Goal: Task Accomplishment & Management: Manage account settings

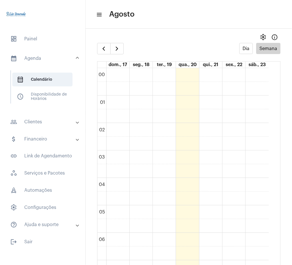
scroll to position [451, 0]
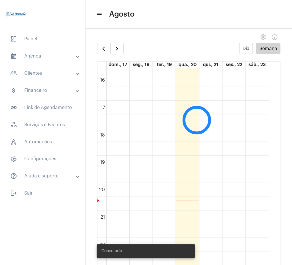
scroll to position [451, 0]
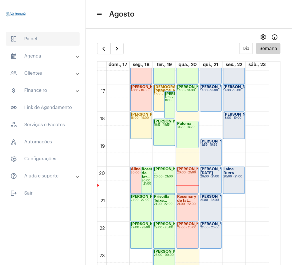
click at [46, 39] on span "dashboard Painel" at bounding box center [43, 39] width 74 height 14
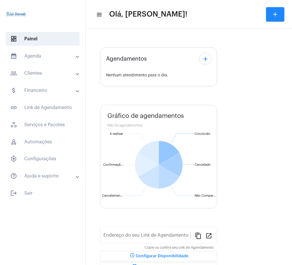
type input "[URL][DOMAIN_NAME][PERSON_NAME]"
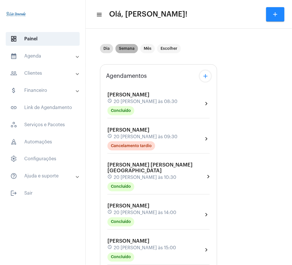
click at [123, 52] on mat-chip "Semana" at bounding box center [127, 48] width 23 height 9
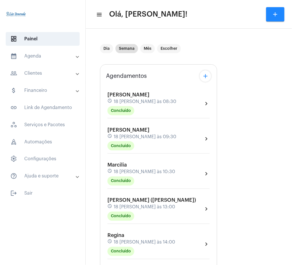
click at [28, 58] on mat-panel-title "calendar_month_outlined Agenda" at bounding box center [43, 56] width 66 height 7
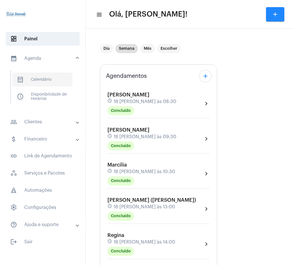
click at [60, 82] on span "calendar_month_outlined Calendário" at bounding box center [42, 80] width 60 height 14
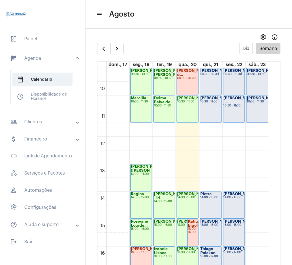
scroll to position [241, 0]
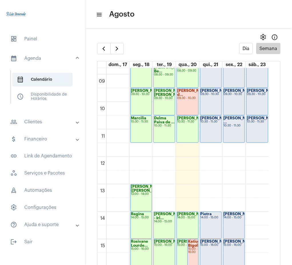
click at [184, 123] on div "10:30 - 11:30" at bounding box center [187, 121] width 21 height 3
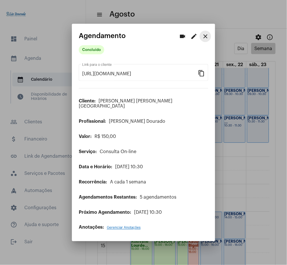
click at [207, 40] on mat-icon "close" at bounding box center [205, 36] width 7 height 7
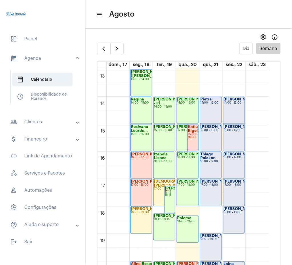
scroll to position [347, 0]
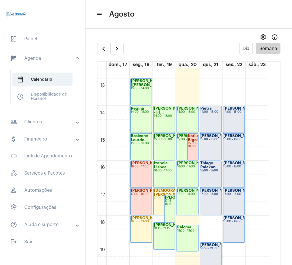
click at [62, 127] on mat-expansion-panel-header "people_outline Clientes" at bounding box center [44, 122] width 82 height 14
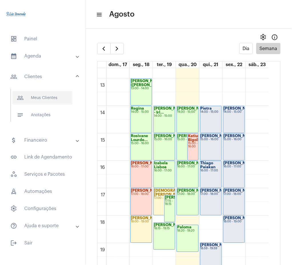
click at [53, 94] on span "people_outline Meus Clientes" at bounding box center [42, 98] width 60 height 14
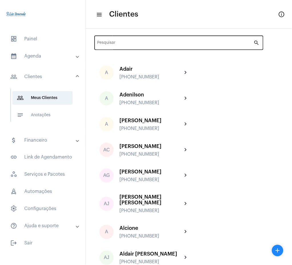
click at [182, 41] on div "Pesquisar" at bounding box center [176, 42] width 156 height 16
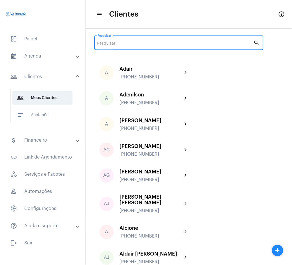
click at [183, 43] on input "Pesquisar" at bounding box center [176, 43] width 156 height 5
click at [143, 42] on input "Pesquisar" at bounding box center [176, 43] width 156 height 5
click at [139, 41] on input "Pesquisar" at bounding box center [176, 43] width 156 height 5
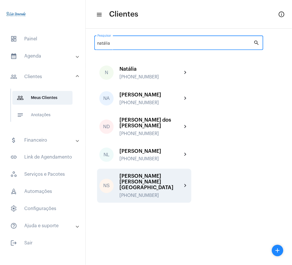
type input "natália"
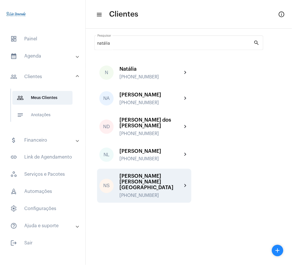
click at [173, 177] on div "[PERSON_NAME] [PERSON_NAME][GEOGRAPHIC_DATA]" at bounding box center [151, 181] width 63 height 17
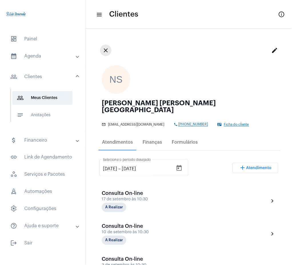
click at [107, 49] on mat-icon "close" at bounding box center [105, 50] width 7 height 7
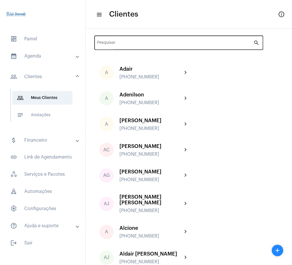
click at [135, 46] on div "Pesquisar" at bounding box center [176, 42] width 156 height 16
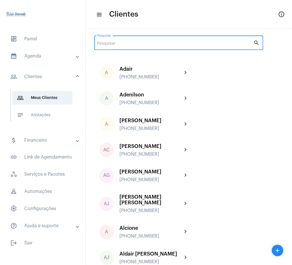
click at [134, 43] on input "Pesquisar" at bounding box center [176, 43] width 156 height 5
click at [148, 42] on input "Pesquisar" at bounding box center [176, 43] width 156 height 5
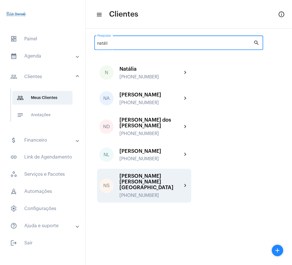
type input "natáli"
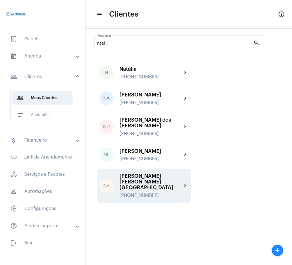
click at [175, 181] on div "[PERSON_NAME] [PERSON_NAME][GEOGRAPHIC_DATA] [PHONE_NUMBER]" at bounding box center [151, 185] width 63 height 25
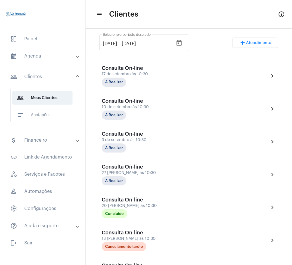
scroll to position [123, 0]
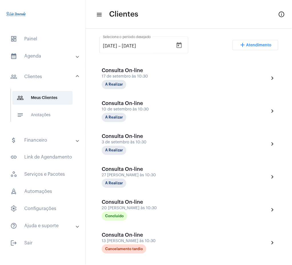
click at [35, 57] on mat-panel-title "calendar_month_outlined Agenda" at bounding box center [43, 56] width 66 height 7
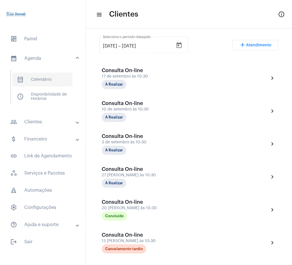
click at [48, 78] on span "calendar_month_outlined Calendário" at bounding box center [42, 80] width 60 height 14
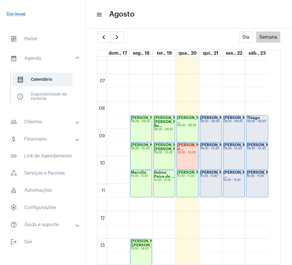
scroll to position [218, 0]
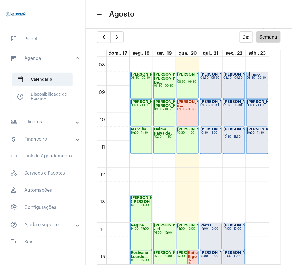
click at [183, 145] on div "[PERSON_NAME] 10:30 - 11:30" at bounding box center [187, 140] width 21 height 27
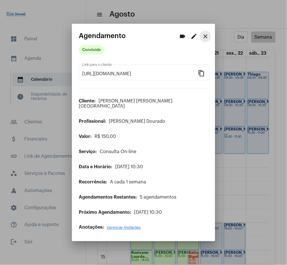
click at [199, 39] on button "close" at bounding box center [204, 36] width 11 height 11
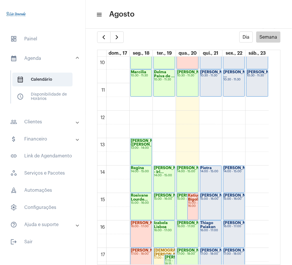
scroll to position [290, 0]
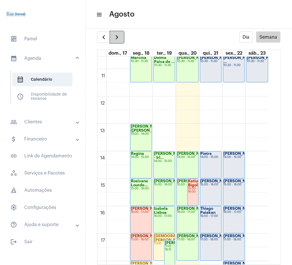
click at [116, 39] on span "button" at bounding box center [117, 37] width 7 height 7
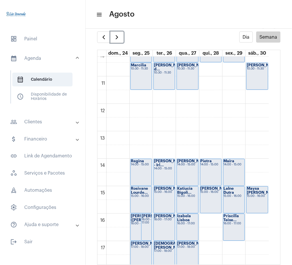
scroll to position [280, 0]
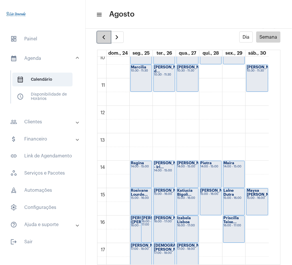
click at [107, 38] on span "button" at bounding box center [103, 37] width 7 height 7
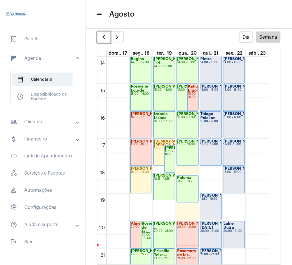
scroll to position [451, 0]
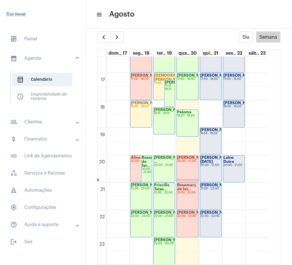
click at [43, 118] on mat-expansion-panel-header "people_outline Clientes" at bounding box center [44, 122] width 82 height 14
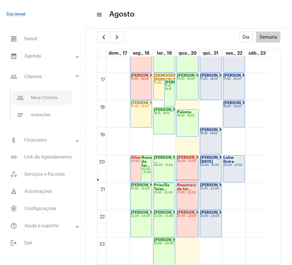
click at [39, 102] on span "people_outline Meus Clientes" at bounding box center [42, 98] width 60 height 14
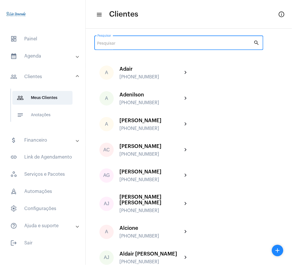
click at [144, 43] on input "Pesquisar" at bounding box center [176, 43] width 156 height 5
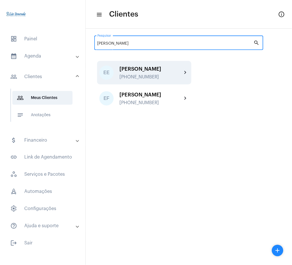
type input "[PERSON_NAME]"
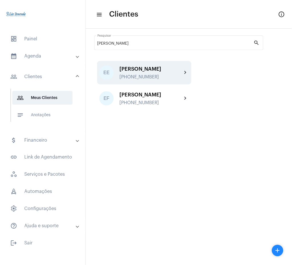
click at [170, 77] on div "[PHONE_NUMBER]" at bounding box center [151, 76] width 63 height 5
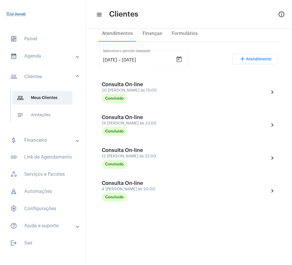
scroll to position [104, 0]
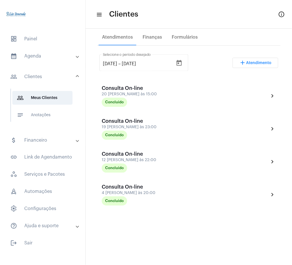
click at [28, 60] on mat-expansion-panel-header "calendar_month_outlined Agenda" at bounding box center [44, 56] width 82 height 14
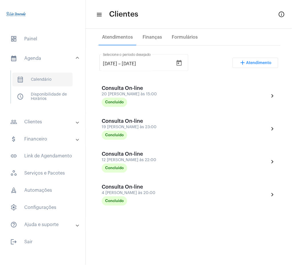
click at [44, 82] on span "calendar_month_outlined Calendário" at bounding box center [42, 80] width 60 height 14
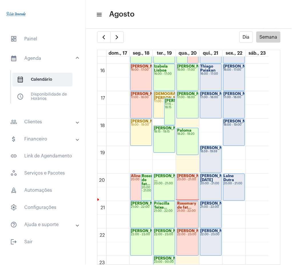
scroll to position [451, 0]
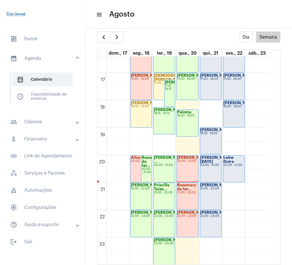
click at [41, 116] on mat-expansion-panel-header "people_outline Clientes" at bounding box center [44, 122] width 82 height 14
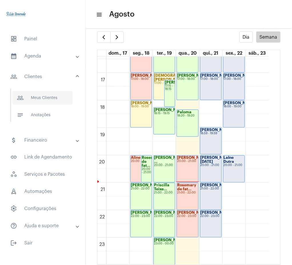
click at [43, 103] on span "people_outline Meus Clientes" at bounding box center [42, 98] width 60 height 14
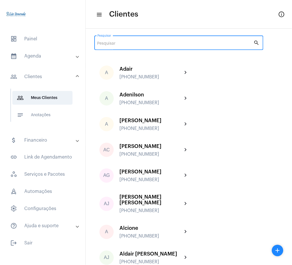
click at [190, 43] on input "Pesquisar" at bounding box center [176, 43] width 156 height 5
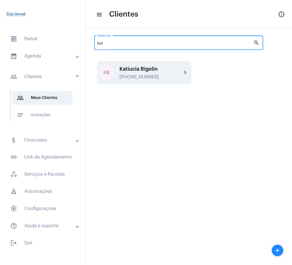
type input "kat"
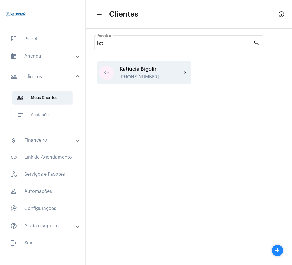
click at [186, 72] on mat-icon "chevron_right" at bounding box center [185, 72] width 7 height 7
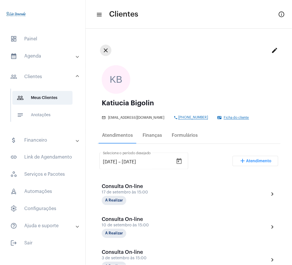
click at [105, 51] on mat-icon "close" at bounding box center [105, 50] width 7 height 7
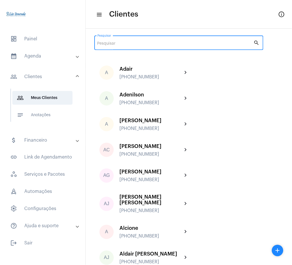
click at [110, 44] on input "Pesquisar" at bounding box center [176, 43] width 156 height 5
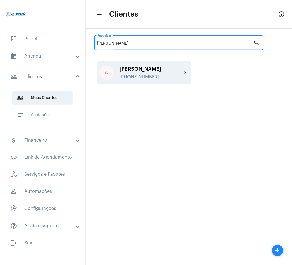
type input "[PERSON_NAME]"
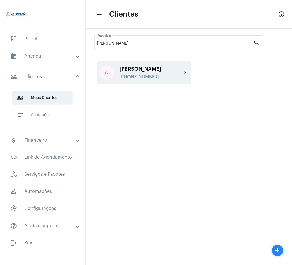
click at [185, 74] on mat-icon "chevron_right" at bounding box center [185, 72] width 7 height 7
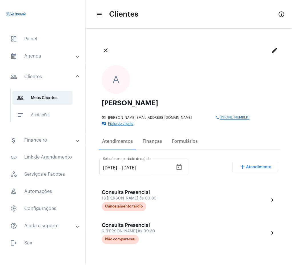
click at [31, 57] on mat-panel-title "calendar_month_outlined Agenda" at bounding box center [43, 56] width 66 height 7
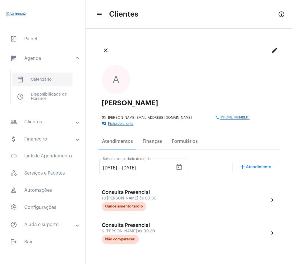
click at [40, 80] on span "calendar_month_outlined Calendário" at bounding box center [42, 80] width 60 height 14
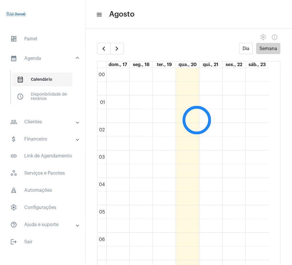
scroll to position [165, 0]
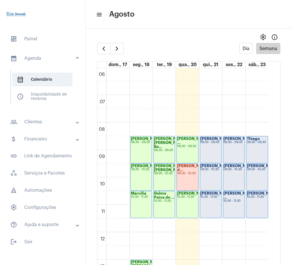
click at [43, 121] on mat-panel-title "people_outline Clientes" at bounding box center [43, 121] width 66 height 7
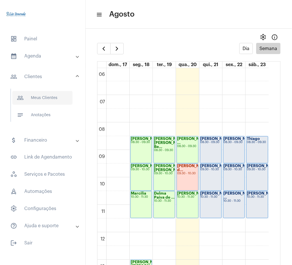
click at [36, 100] on span "people_outline Meus Clientes" at bounding box center [42, 98] width 60 height 14
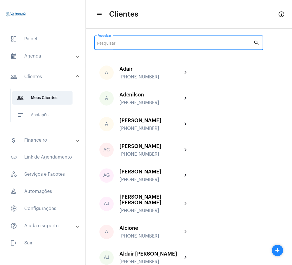
click at [195, 43] on input "Pesquisar" at bounding box center [176, 43] width 156 height 5
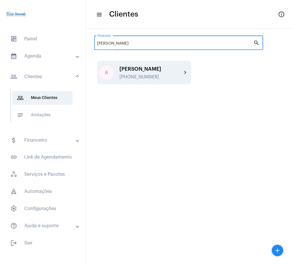
type input "[PERSON_NAME]"
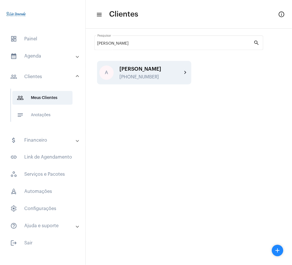
click at [184, 67] on div "A [PERSON_NAME] [PHONE_NUMBER] chevron_right" at bounding box center [144, 72] width 94 height 23
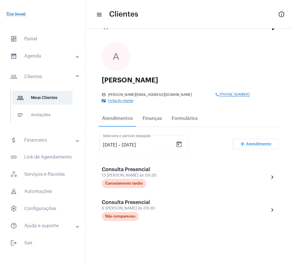
scroll to position [23, 0]
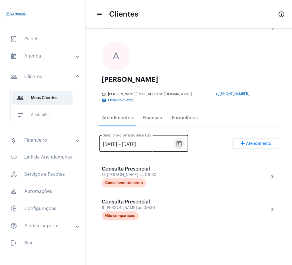
click at [183, 140] on icon "Open calendar" at bounding box center [179, 143] width 7 height 7
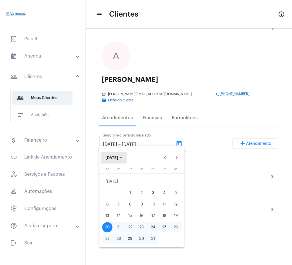
click at [120, 154] on button "[DATE]" at bounding box center [114, 157] width 26 height 11
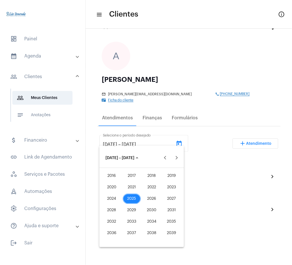
drag, startPoint x: 134, startPoint y: 186, endPoint x: 129, endPoint y: 186, distance: 4.6
click at [129, 186] on div "2021" at bounding box center [132, 187] width 18 height 10
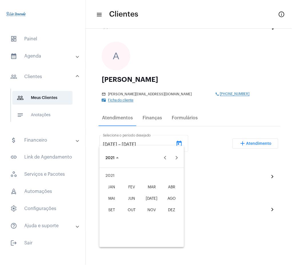
click at [129, 186] on div "FEV" at bounding box center [132, 187] width 18 height 10
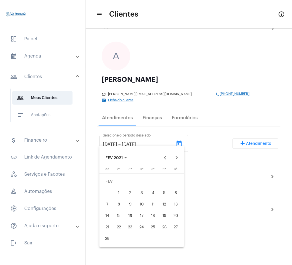
click at [117, 190] on div "1" at bounding box center [119, 193] width 10 height 10
type input "[DATE]"
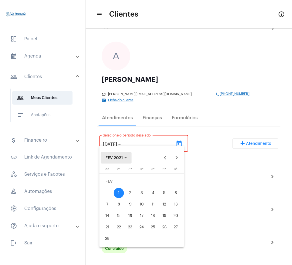
click at [116, 159] on span "FEV 2021" at bounding box center [114, 158] width 17 height 4
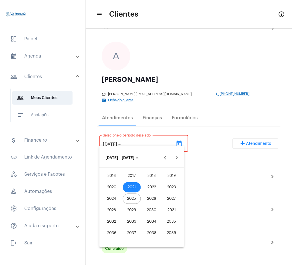
click at [133, 198] on div "2025" at bounding box center [132, 199] width 18 height 10
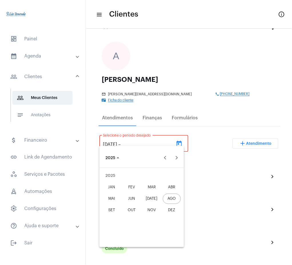
click at [171, 195] on div "AGO" at bounding box center [172, 199] width 18 height 10
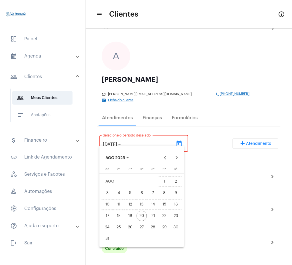
click at [140, 215] on div "20" at bounding box center [142, 216] width 10 height 10
type input "[DATE]"
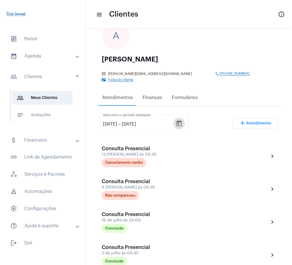
scroll to position [0, 0]
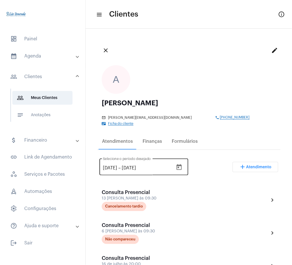
click at [121, 166] on div "[DATE] [DATE] – [DATE]" at bounding box center [138, 168] width 71 height 5
click at [181, 164] on icon "Open calendar" at bounding box center [179, 167] width 7 height 7
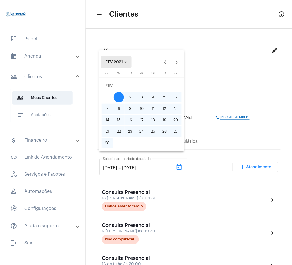
click at [118, 67] on button "FEV 2021" at bounding box center [116, 61] width 31 height 11
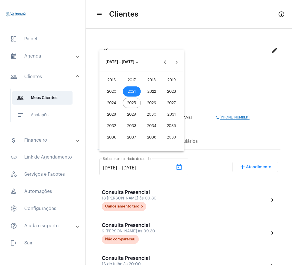
click at [129, 105] on div "2025" at bounding box center [132, 103] width 18 height 10
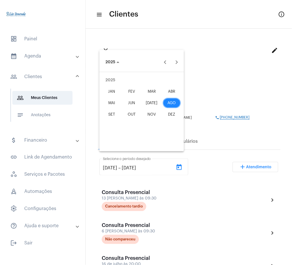
click at [116, 103] on div "MAI" at bounding box center [112, 103] width 18 height 10
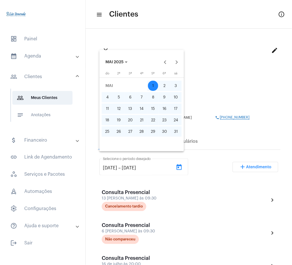
click at [154, 84] on div "1" at bounding box center [153, 86] width 10 height 10
type input "[DATE]"
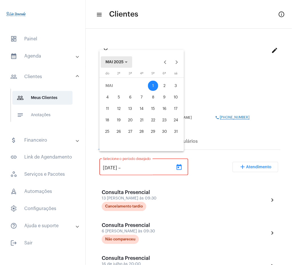
click at [124, 66] on button "MAI 2025" at bounding box center [116, 61] width 31 height 11
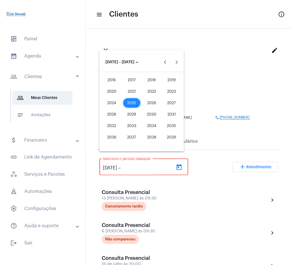
click at [136, 102] on div "2025" at bounding box center [132, 103] width 18 height 10
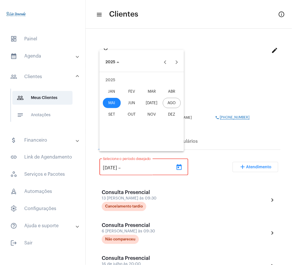
click at [168, 103] on div "AGO" at bounding box center [172, 103] width 18 height 10
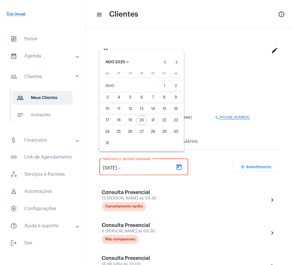
click at [149, 120] on div "21" at bounding box center [153, 120] width 10 height 10
type input "[DATE]"
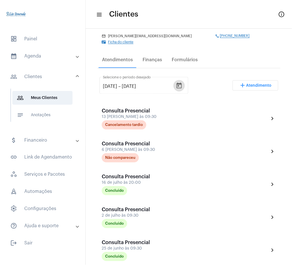
scroll to position [81, 0]
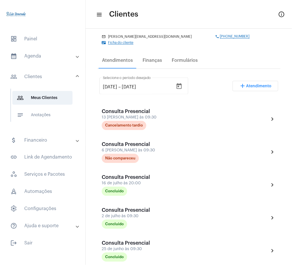
click at [31, 61] on mat-expansion-panel-header "calendar_month_outlined Agenda" at bounding box center [44, 56] width 82 height 14
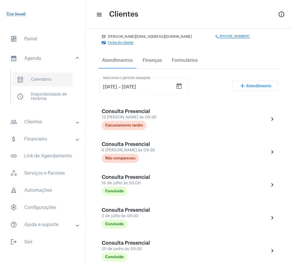
click at [42, 76] on span "calendar_month_outlined Calendário" at bounding box center [42, 80] width 60 height 14
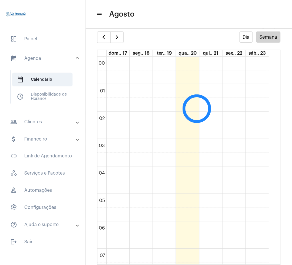
scroll to position [165, 0]
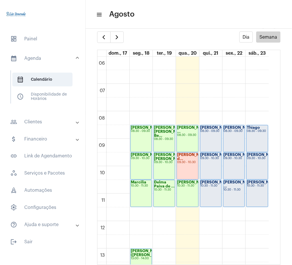
click at [39, 125] on mat-panel-title "people_outline Clientes" at bounding box center [43, 121] width 66 height 7
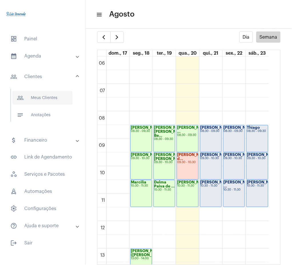
click at [51, 95] on span "people_outline Meus Clientes" at bounding box center [42, 98] width 60 height 14
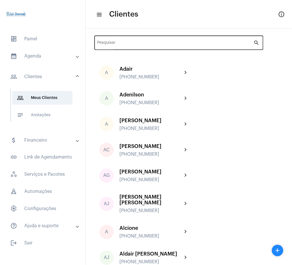
click at [155, 41] on div "Pesquisar" at bounding box center [176, 42] width 156 height 16
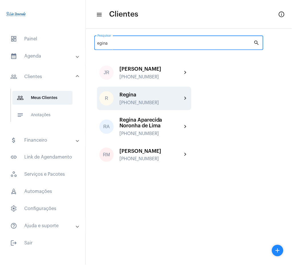
type input "egina"
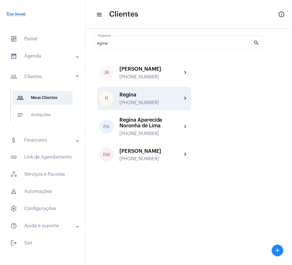
click at [174, 101] on div "[PHONE_NUMBER]" at bounding box center [151, 102] width 63 height 5
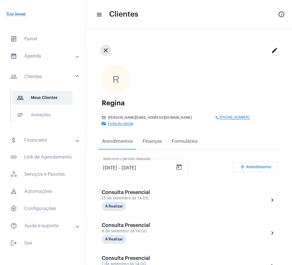
click at [107, 49] on mat-icon "close" at bounding box center [105, 50] width 7 height 7
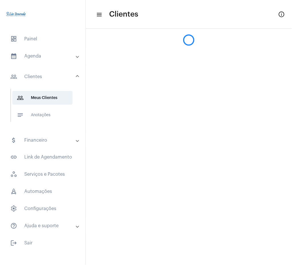
click at [149, 43] on div at bounding box center [189, 37] width 207 height 17
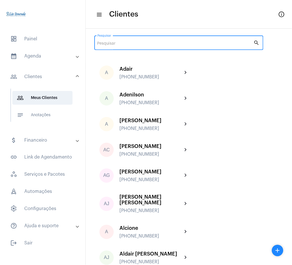
click at [148, 42] on input "Pesquisar" at bounding box center [176, 43] width 156 height 5
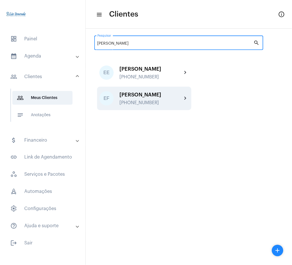
type input "[PERSON_NAME]"
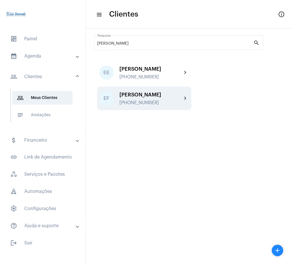
click at [166, 105] on div "[PHONE_NUMBER]" at bounding box center [151, 102] width 63 height 5
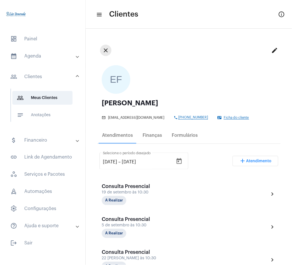
click at [108, 54] on mat-icon "close" at bounding box center [105, 50] width 7 height 7
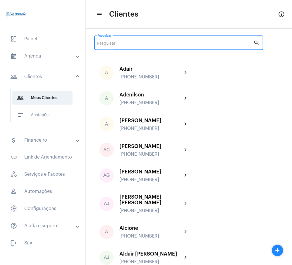
click at [190, 45] on input "Pesquisar" at bounding box center [176, 43] width 156 height 5
click at [182, 45] on input "Pesquisar" at bounding box center [176, 43] width 156 height 5
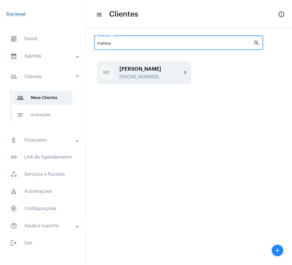
type input "mateus"
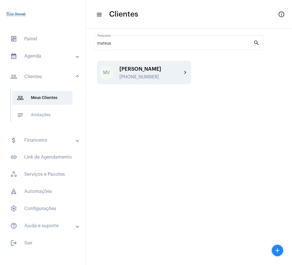
click at [180, 69] on div "[PERSON_NAME]" at bounding box center [151, 69] width 63 height 6
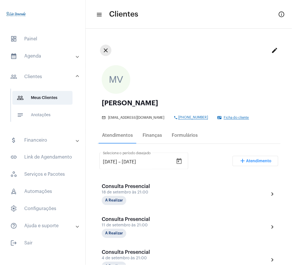
click at [102, 49] on mat-icon "close" at bounding box center [105, 50] width 7 height 7
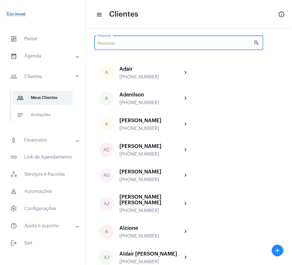
click at [152, 45] on input "Pesquisar" at bounding box center [176, 43] width 156 height 5
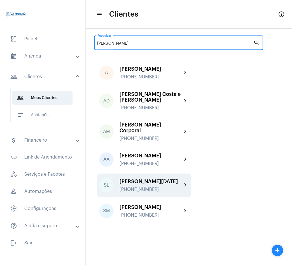
type input "[PERSON_NAME]"
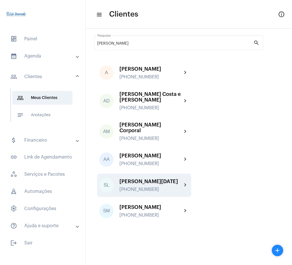
click at [178, 186] on div "[PERSON_NAME][DATE] [PHONE_NUMBER]" at bounding box center [151, 185] width 63 height 13
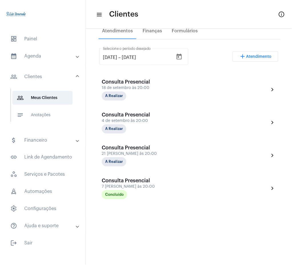
scroll to position [112, 0]
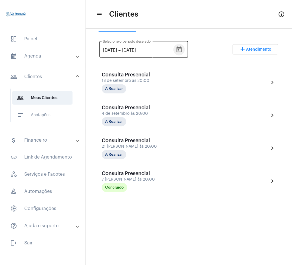
click at [183, 50] on icon "Open calendar" at bounding box center [179, 49] width 7 height 7
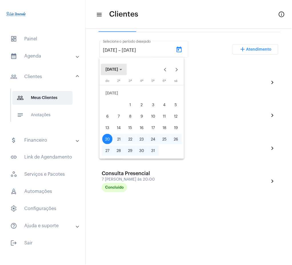
click at [113, 72] on span "[DATE]" at bounding box center [112, 70] width 13 height 4
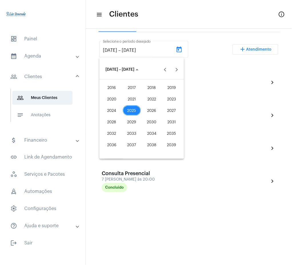
click at [131, 108] on div "2025" at bounding box center [132, 110] width 18 height 10
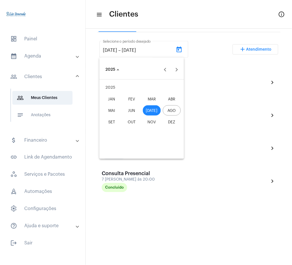
click at [139, 109] on div "JUN" at bounding box center [132, 110] width 18 height 10
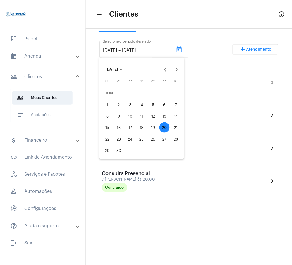
click at [108, 102] on div "1" at bounding box center [107, 105] width 10 height 10
type input "[DATE]"
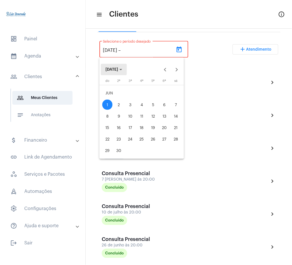
click at [122, 72] on button "[DATE]" at bounding box center [114, 69] width 26 height 11
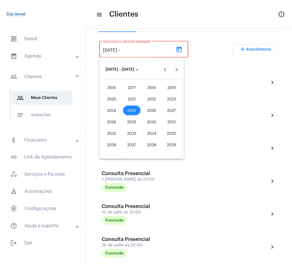
click at [136, 110] on div "2025" at bounding box center [132, 110] width 18 height 10
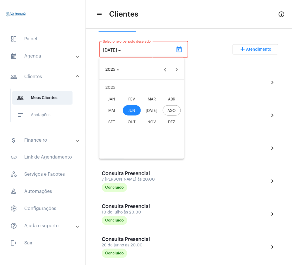
click at [172, 110] on div "AGO" at bounding box center [172, 110] width 18 height 10
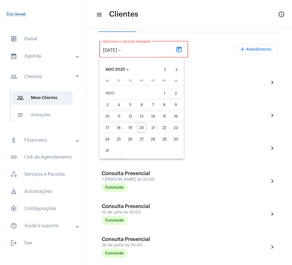
click at [150, 127] on div "21" at bounding box center [153, 127] width 10 height 10
type input "[DATE]"
